Goal: Leave review/rating: Share an evaluation or opinion about a product, service, or content

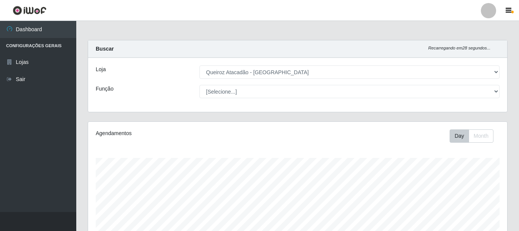
select select "464"
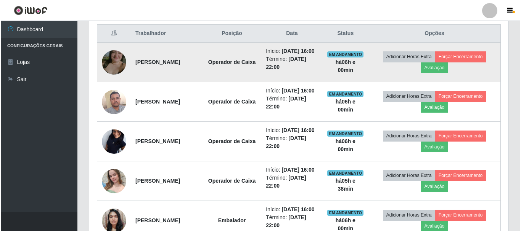
scroll to position [158, 419]
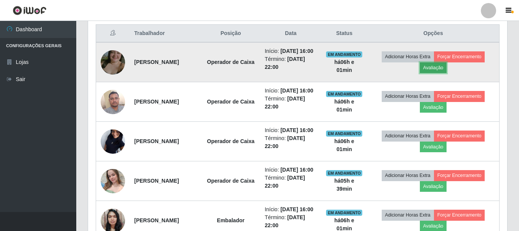
click at [447, 73] on button "Avaliação" at bounding box center [433, 68] width 27 height 11
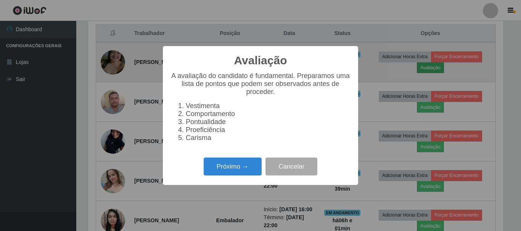
scroll to position [158, 415]
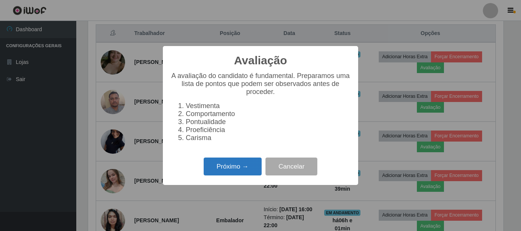
click at [254, 171] on button "Próximo →" at bounding box center [233, 167] width 58 height 18
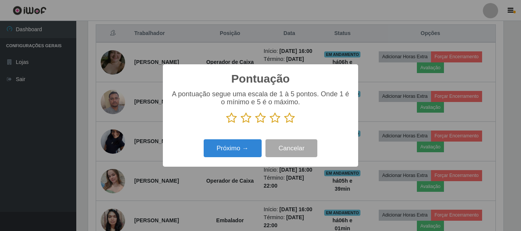
scroll to position [380964, 380707]
click at [288, 118] on icon at bounding box center [289, 117] width 11 height 11
click at [284, 124] on input "radio" at bounding box center [284, 124] width 0 height 0
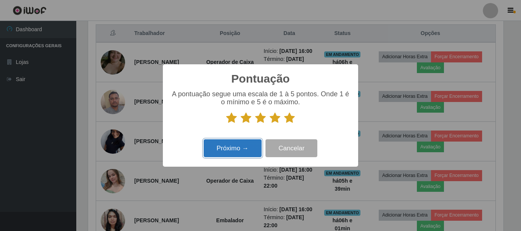
click at [240, 145] on button "Próximo →" at bounding box center [233, 148] width 58 height 18
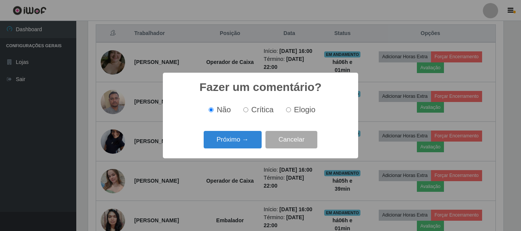
click at [240, 145] on button "Próximo →" at bounding box center [233, 140] width 58 height 18
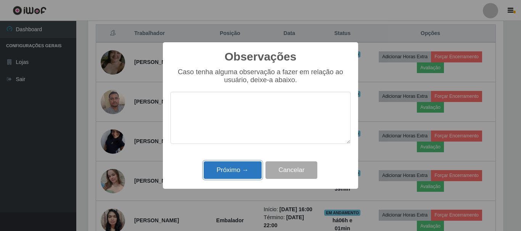
click at [240, 169] on button "Próximo →" at bounding box center [233, 171] width 58 height 18
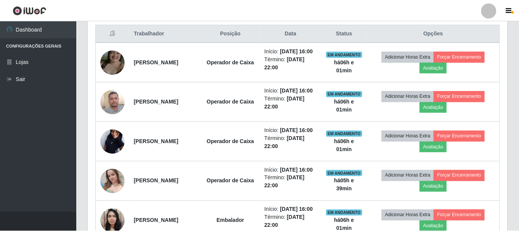
scroll to position [158, 419]
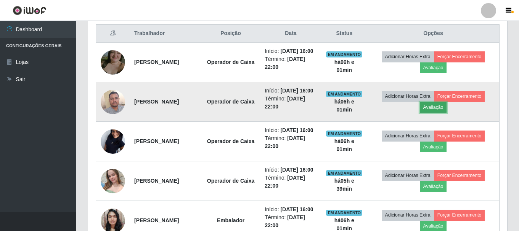
click at [447, 113] on button "Avaliação" at bounding box center [433, 107] width 27 height 11
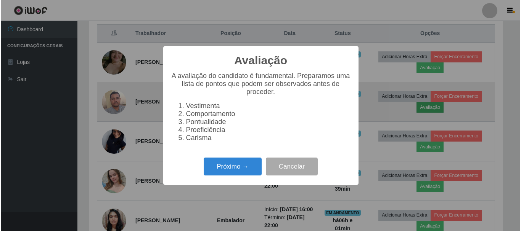
scroll to position [158, 415]
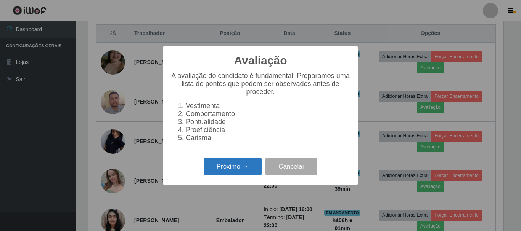
click at [240, 163] on button "Próximo →" at bounding box center [233, 167] width 58 height 18
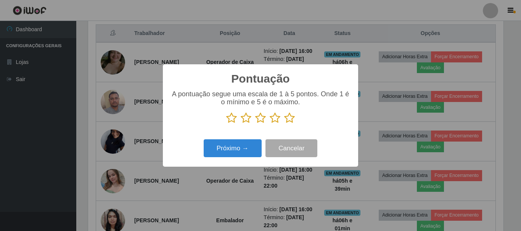
scroll to position [380964, 380707]
click at [290, 117] on icon at bounding box center [289, 117] width 11 height 11
click at [284, 124] on input "radio" at bounding box center [284, 124] width 0 height 0
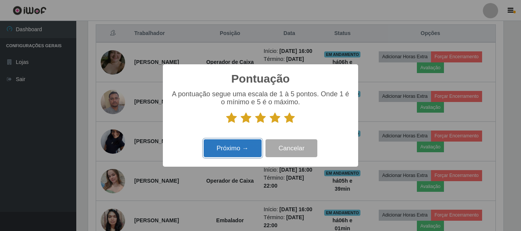
click at [234, 151] on button "Próximo →" at bounding box center [233, 148] width 58 height 18
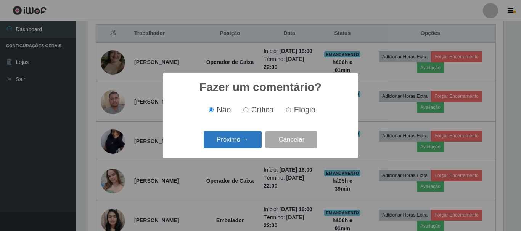
click at [236, 144] on button "Próximo →" at bounding box center [233, 140] width 58 height 18
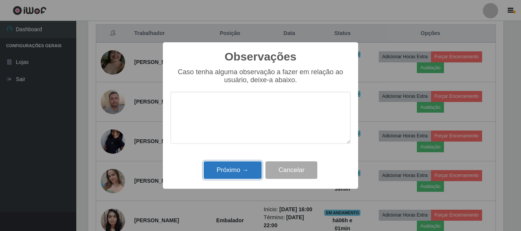
click at [237, 173] on button "Próximo →" at bounding box center [233, 171] width 58 height 18
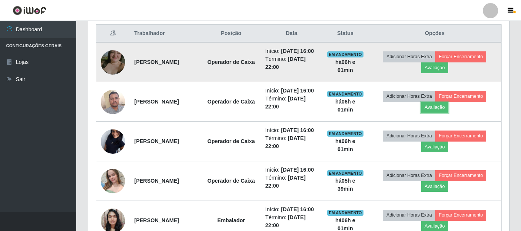
scroll to position [158, 419]
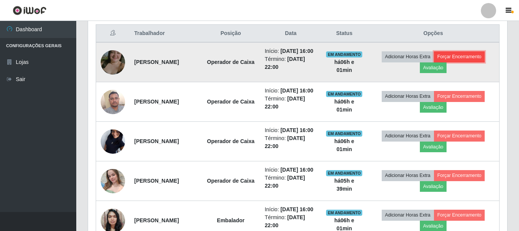
click at [468, 60] on button "Forçar Encerramento" at bounding box center [459, 56] width 51 height 11
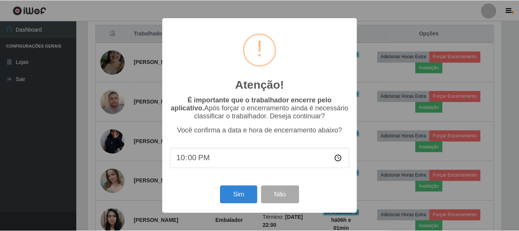
scroll to position [158, 415]
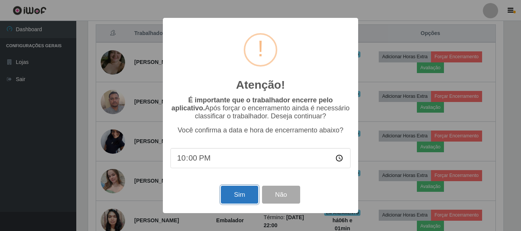
click at [237, 189] on button "Sim" at bounding box center [239, 195] width 37 height 18
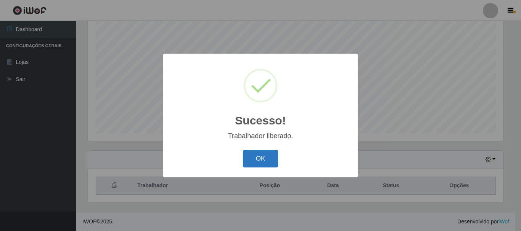
click at [256, 161] on button "OK" at bounding box center [260, 159] width 35 height 18
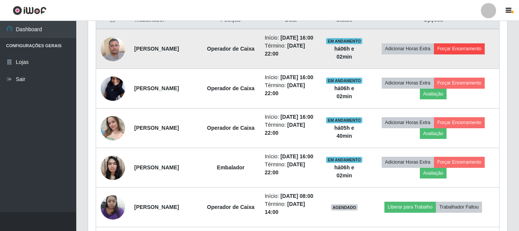
scroll to position [292, 0]
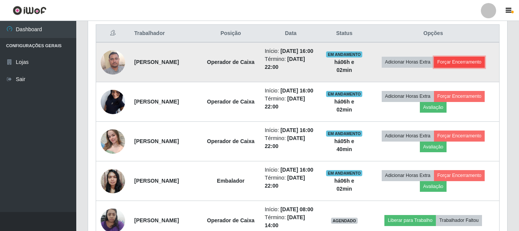
click at [468, 66] on button "Forçar Encerramento" at bounding box center [459, 62] width 51 height 11
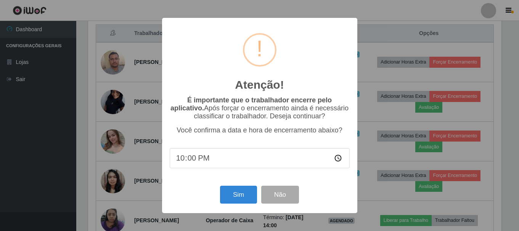
scroll to position [158, 415]
click at [251, 199] on button "Sim" at bounding box center [239, 195] width 37 height 18
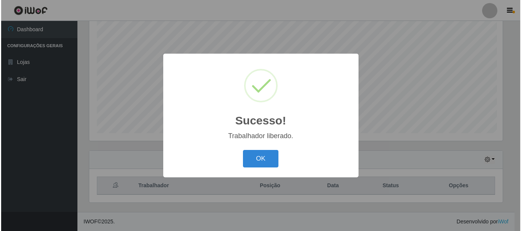
scroll to position [0, 0]
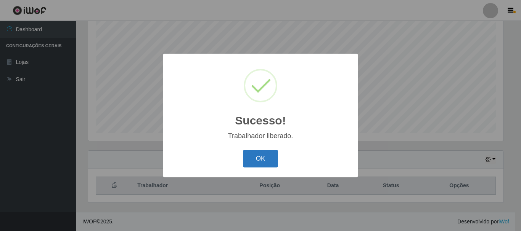
click at [257, 160] on button "OK" at bounding box center [260, 159] width 35 height 18
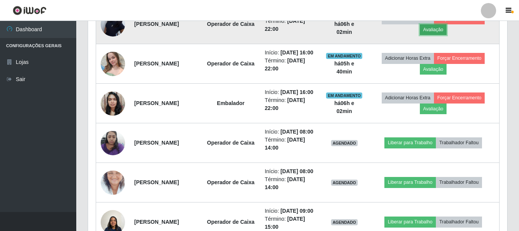
click at [446, 32] on button "Avaliação" at bounding box center [433, 29] width 27 height 11
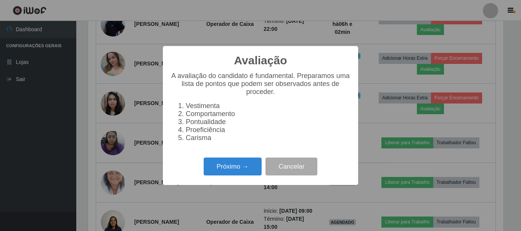
click at [236, 159] on div "Avaliação × A avaliação do candidato é fundamental. Preparamos uma lista de pon…" at bounding box center [260, 115] width 195 height 139
click at [236, 165] on button "Próximo →" at bounding box center [233, 167] width 58 height 18
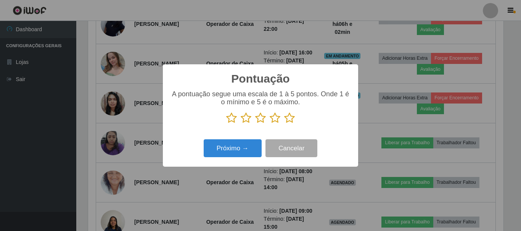
click at [291, 124] on icon at bounding box center [289, 117] width 11 height 11
click at [284, 124] on input "radio" at bounding box center [284, 124] width 0 height 0
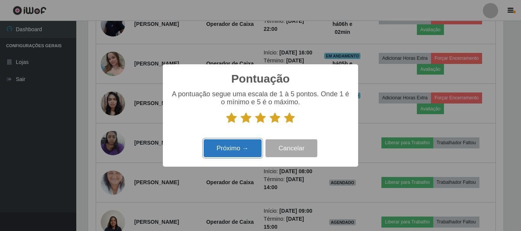
click at [250, 154] on button "Próximo →" at bounding box center [233, 148] width 58 height 18
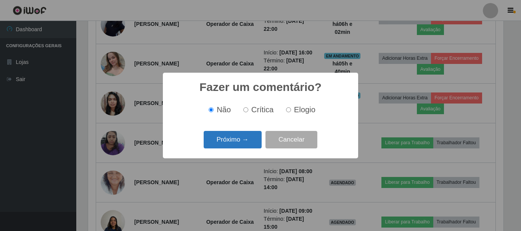
click at [248, 146] on button "Próximo →" at bounding box center [233, 140] width 58 height 18
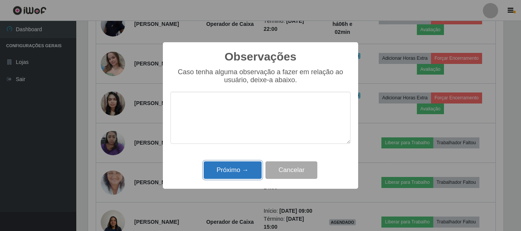
click at [247, 168] on button "Próximo →" at bounding box center [233, 171] width 58 height 18
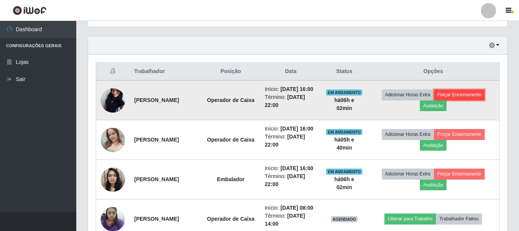
click at [457, 98] on button "Forçar Encerramento" at bounding box center [459, 95] width 51 height 11
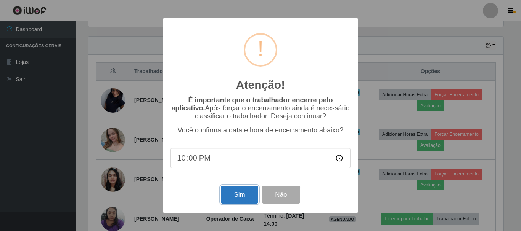
click at [252, 196] on button "Sim" at bounding box center [239, 195] width 37 height 18
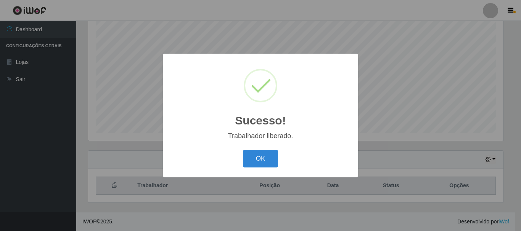
click at [267, 149] on div "OK Cancel" at bounding box center [260, 159] width 180 height 22
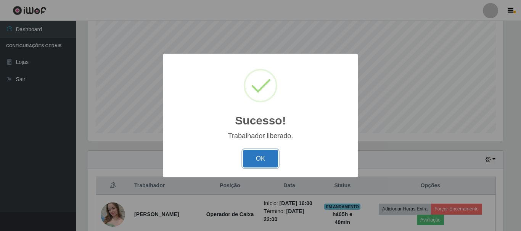
click at [267, 158] on button "OK" at bounding box center [260, 159] width 35 height 18
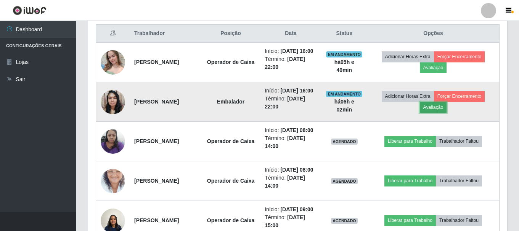
click at [447, 113] on button "Avaliação" at bounding box center [433, 107] width 27 height 11
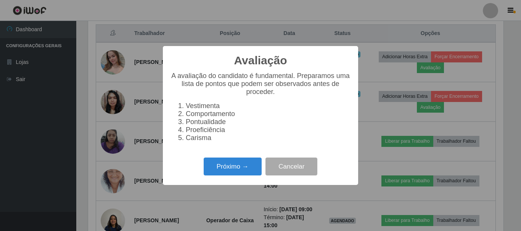
click at [225, 178] on div "Próximo → Cancelar" at bounding box center [260, 167] width 180 height 22
click at [227, 174] on button "Próximo →" at bounding box center [233, 167] width 58 height 18
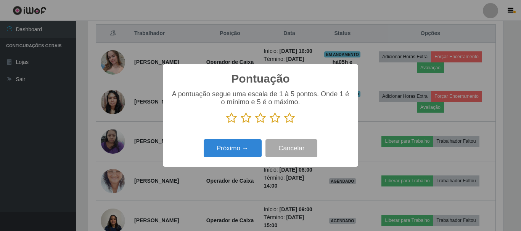
click at [289, 122] on icon at bounding box center [289, 117] width 11 height 11
click at [284, 124] on input "radio" at bounding box center [284, 124] width 0 height 0
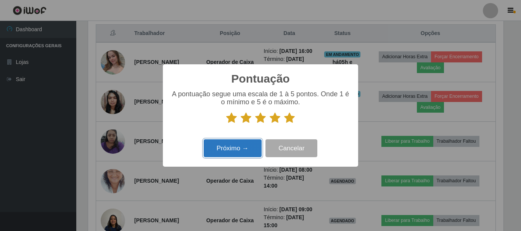
click at [233, 150] on button "Próximo →" at bounding box center [233, 148] width 58 height 18
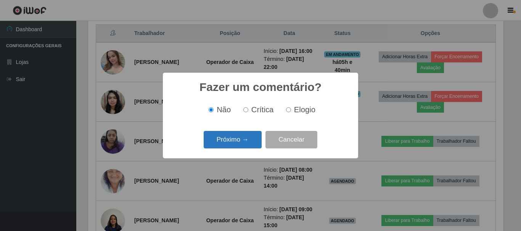
click at [233, 141] on button "Próximo →" at bounding box center [233, 140] width 58 height 18
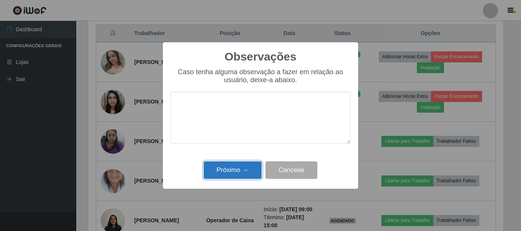
click at [229, 169] on button "Próximo →" at bounding box center [233, 171] width 58 height 18
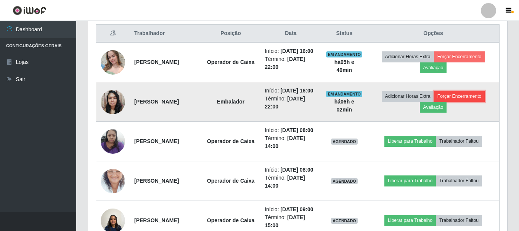
click at [477, 102] on button "Forçar Encerramento" at bounding box center [459, 96] width 51 height 11
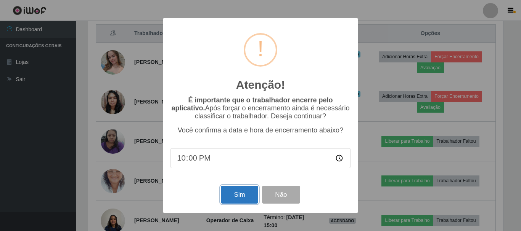
click at [245, 200] on button "Sim" at bounding box center [239, 195] width 37 height 18
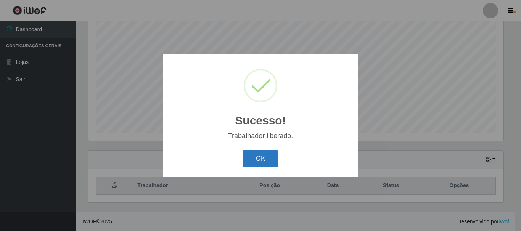
click at [250, 161] on button "OK" at bounding box center [260, 159] width 35 height 18
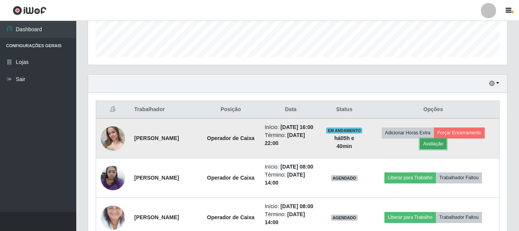
click at [439, 145] on button "Avaliação" at bounding box center [433, 144] width 27 height 11
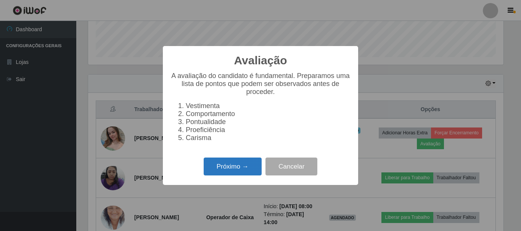
click at [250, 176] on button "Próximo →" at bounding box center [233, 167] width 58 height 18
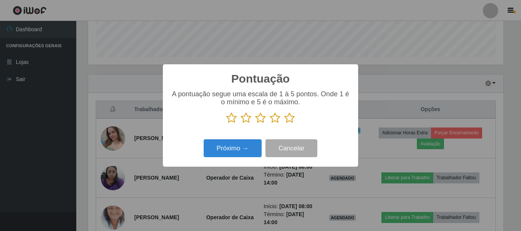
click at [292, 117] on icon at bounding box center [289, 117] width 11 height 11
click at [284, 124] on input "radio" at bounding box center [284, 124] width 0 height 0
click at [276, 119] on icon at bounding box center [274, 117] width 11 height 11
click at [269, 124] on input "radio" at bounding box center [269, 124] width 0 height 0
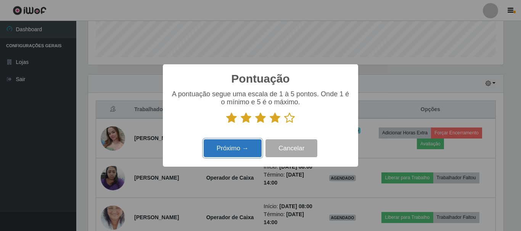
click at [226, 155] on button "Próximo →" at bounding box center [233, 148] width 58 height 18
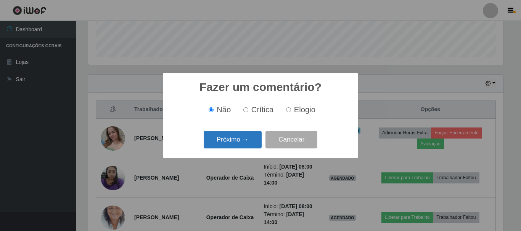
click at [244, 146] on button "Próximo →" at bounding box center [233, 140] width 58 height 18
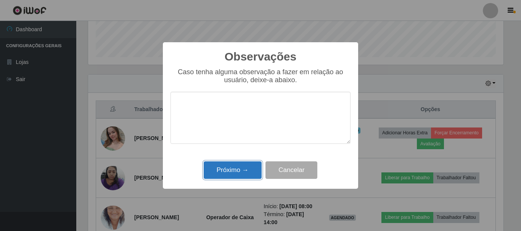
click at [242, 166] on button "Próximo →" at bounding box center [233, 171] width 58 height 18
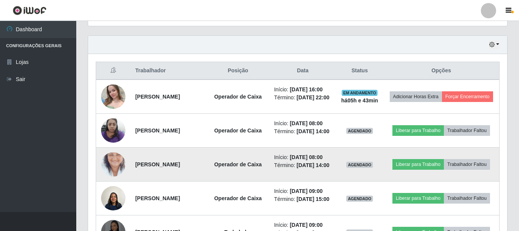
scroll to position [292, 0]
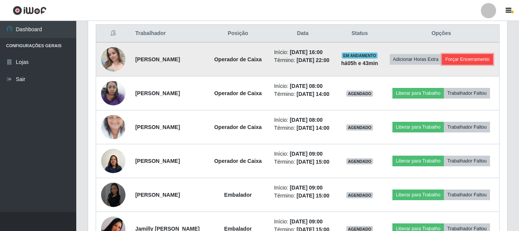
click at [457, 65] on button "Forçar Encerramento" at bounding box center [467, 59] width 51 height 11
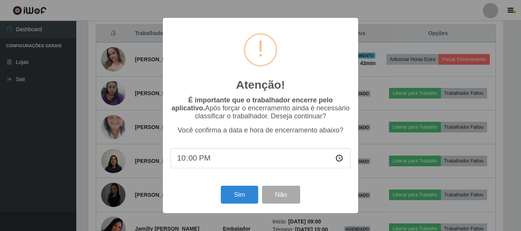
type input "22:05"
click at [233, 197] on button "Sim" at bounding box center [239, 195] width 37 height 18
